Goal: Task Accomplishment & Management: Use online tool/utility

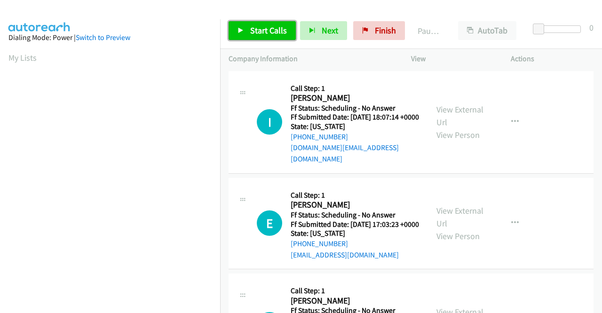
click at [272, 32] on span "Start Calls" at bounding box center [268, 30] width 37 height 11
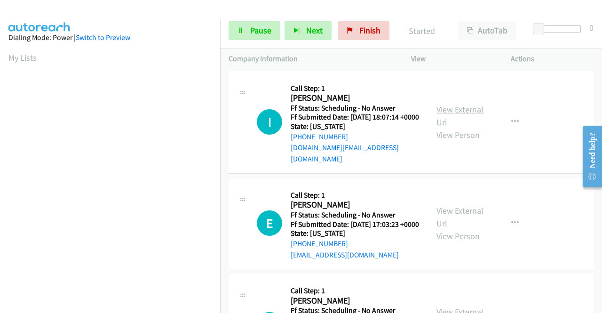
click at [440, 110] on link "View External Url" at bounding box center [460, 116] width 47 height 24
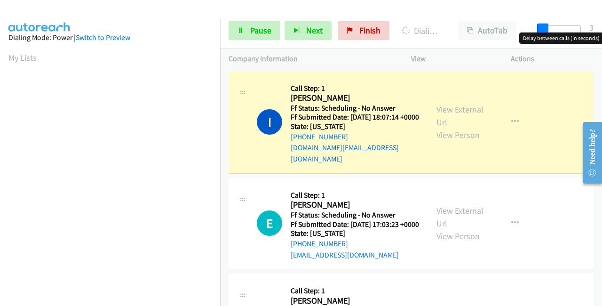
click at [540, 30] on span at bounding box center [542, 29] width 11 height 11
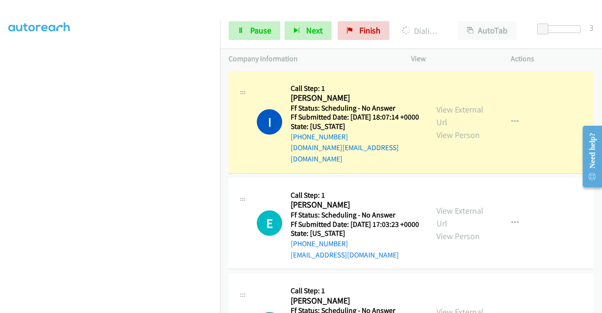
scroll to position [215, 0]
click at [447, 213] on link "View External Url" at bounding box center [460, 217] width 47 height 24
click at [252, 27] on span "Pause" at bounding box center [260, 30] width 21 height 11
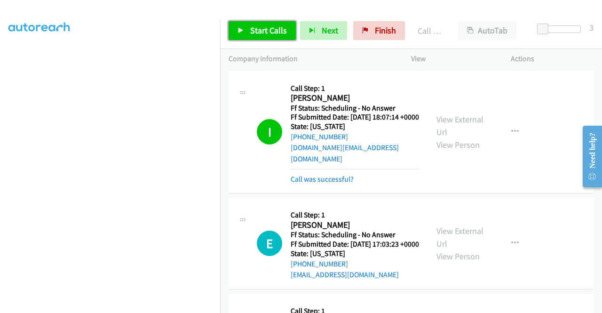
click at [269, 32] on span "Start Calls" at bounding box center [268, 30] width 37 height 11
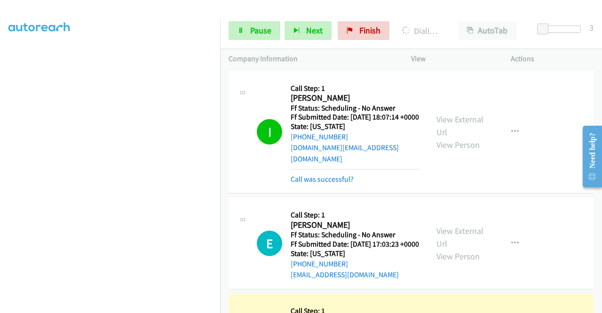
scroll to position [94, 0]
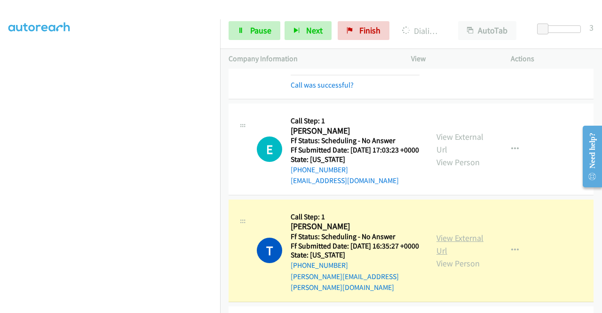
click at [468, 243] on link "View External Url" at bounding box center [460, 244] width 47 height 24
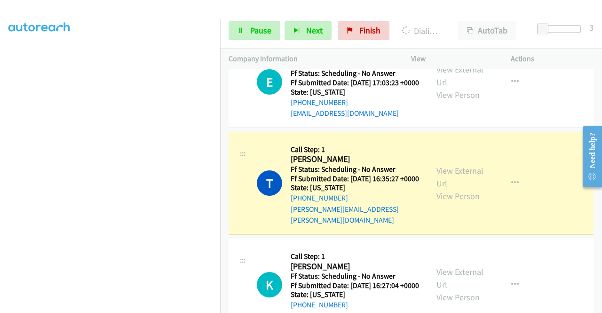
scroll to position [188, 0]
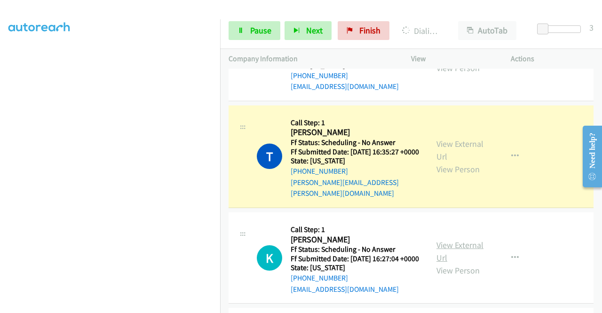
click at [447, 255] on link "View External Url" at bounding box center [460, 251] width 47 height 24
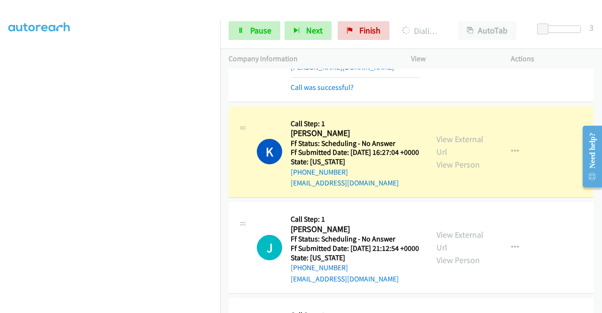
scroll to position [329, 0]
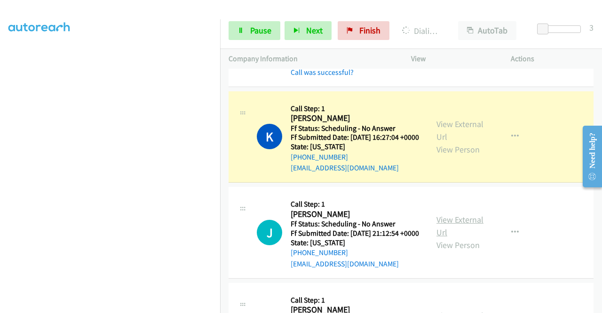
click at [459, 238] on link "View External Url" at bounding box center [460, 226] width 47 height 24
click at [251, 34] on span "Pause" at bounding box center [260, 30] width 21 height 11
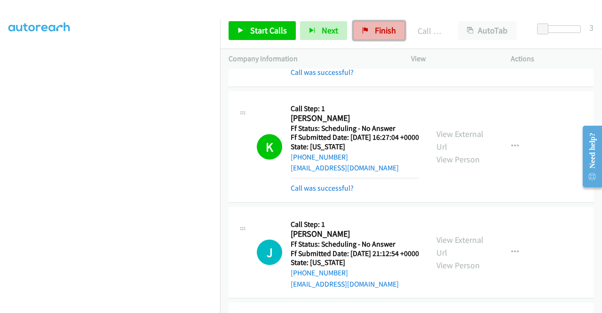
click at [375, 32] on span "Finish" at bounding box center [385, 30] width 21 height 11
